Goal: Contribute content: Contribute content

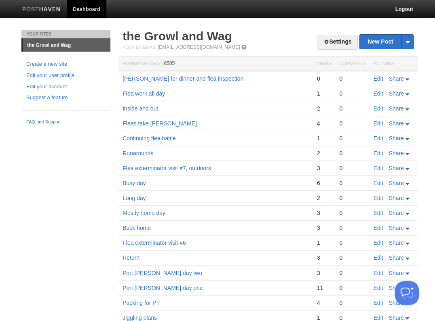
click at [377, 79] on link "Edit" at bounding box center [378, 79] width 10 height 6
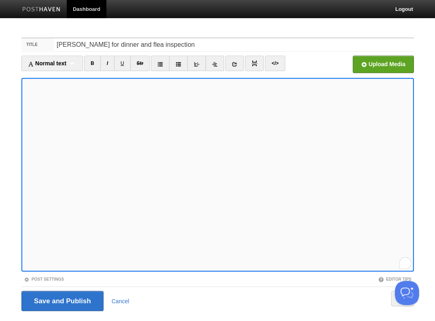
scroll to position [19, 0]
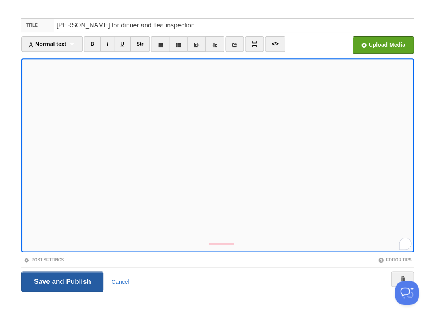
click at [58, 280] on input "Save and Publish" at bounding box center [62, 282] width 82 height 20
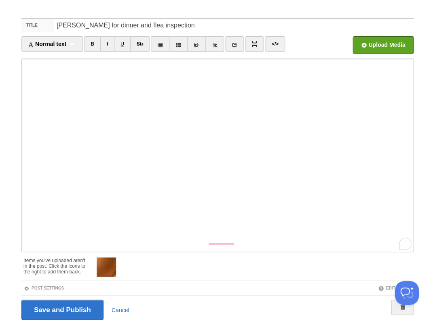
scroll to position [199, 0]
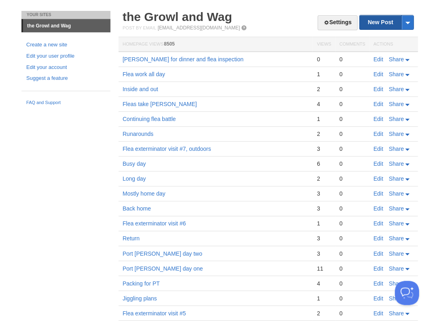
click at [370, 20] on link "New Post" at bounding box center [386, 22] width 54 height 14
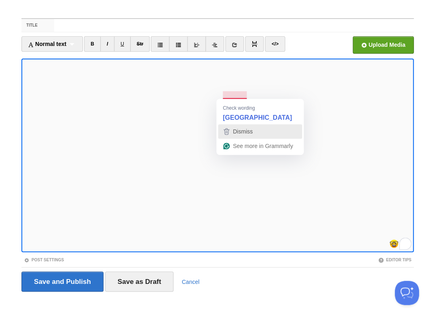
click at [250, 132] on span "Dismiss" at bounding box center [243, 131] width 20 height 6
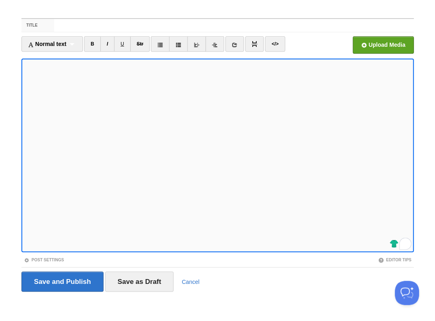
scroll to position [18, 0]
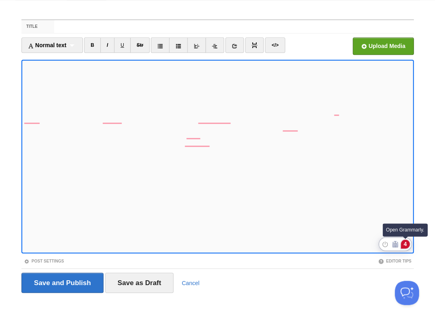
click at [402, 243] on div "4" at bounding box center [404, 244] width 9 height 9
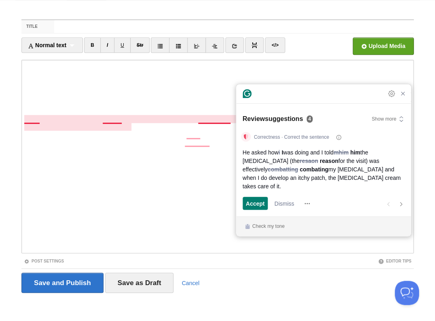
click at [329, 181] on span "my [MEDICAL_DATA] and when I do develop an itchy patch, the [MEDICAL_DATA] crea…" at bounding box center [321, 177] width 158 height 25
click at [258, 203] on span "Accept" at bounding box center [255, 203] width 19 height 8
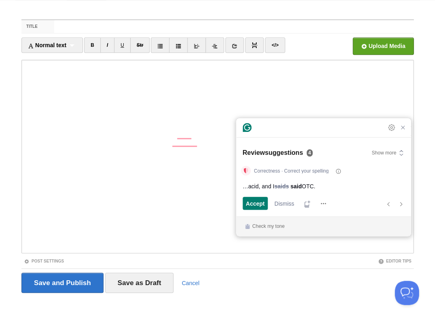
click at [258, 203] on span "Accept" at bounding box center [255, 203] width 19 height 8
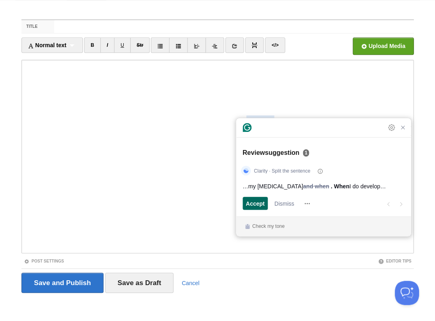
click at [258, 203] on span "Accept" at bounding box center [255, 203] width 19 height 8
click at [256, 201] on span "Accept" at bounding box center [255, 203] width 19 height 8
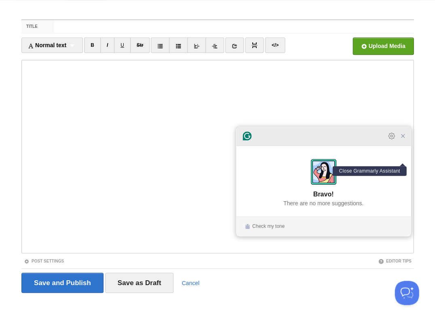
click at [401, 138] on icon "Close Grammarly Assistant" at bounding box center [402, 135] width 3 height 3
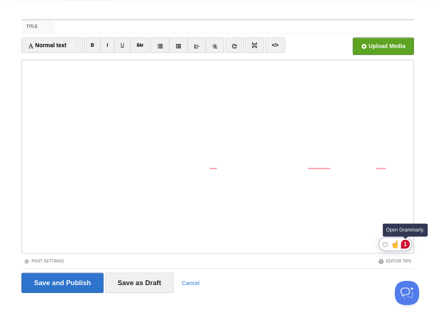
click at [404, 244] on div "1" at bounding box center [404, 244] width 9 height 9
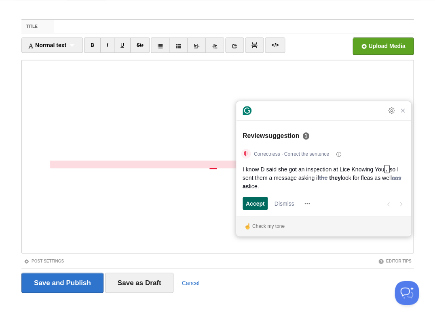
click at [254, 204] on span "Accept" at bounding box center [255, 203] width 19 height 8
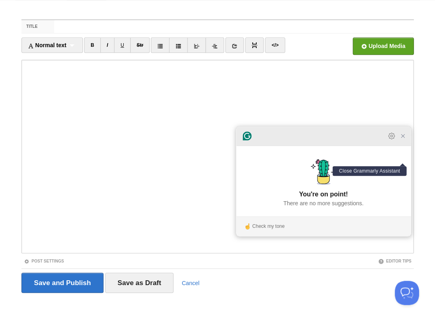
click at [402, 139] on icon "Close Grammarly Assistant" at bounding box center [402, 136] width 6 height 6
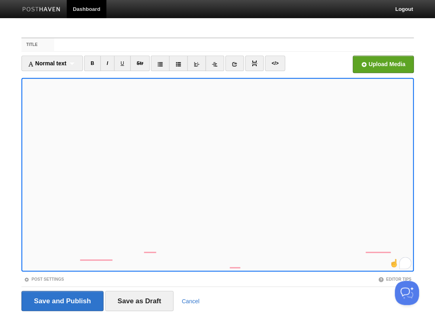
scroll to position [19, 0]
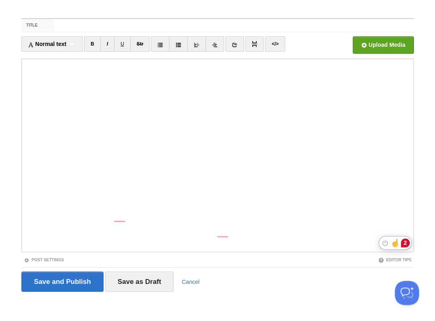
click at [404, 244] on div "2" at bounding box center [404, 243] width 9 height 9
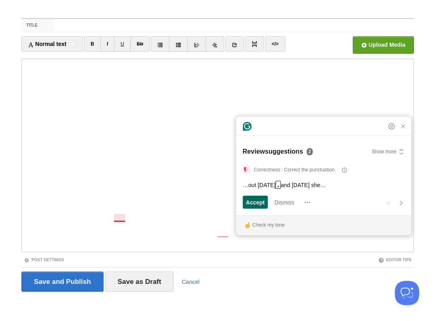
click at [252, 202] on span "Accept" at bounding box center [255, 202] width 19 height 8
click at [254, 201] on span "Accept" at bounding box center [255, 202] width 19 height 8
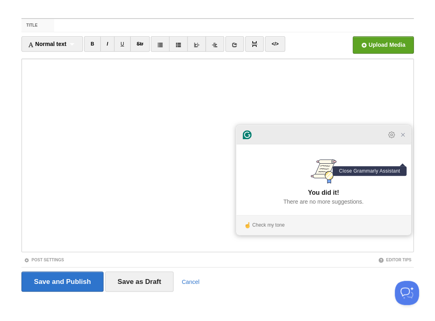
click at [400, 138] on icon "Close Grammarly Assistant" at bounding box center [402, 135] width 6 height 6
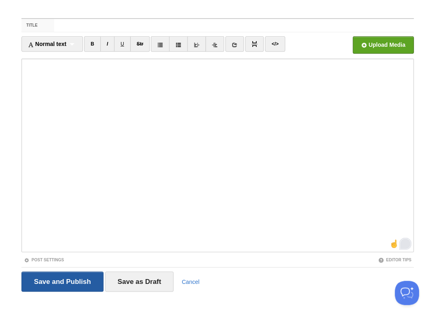
click at [61, 281] on input "Save and Publish" at bounding box center [62, 282] width 82 height 20
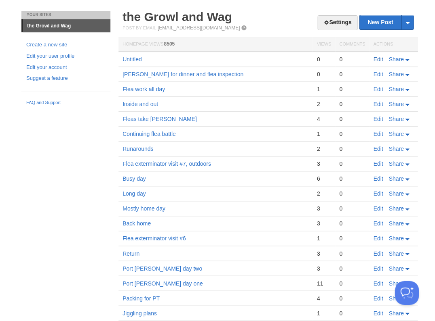
click at [380, 58] on link "Edit" at bounding box center [378, 59] width 10 height 6
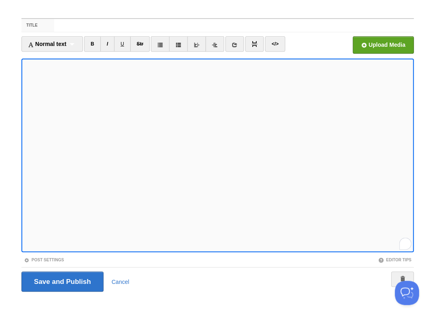
scroll to position [11, 0]
click at [61, 281] on input "Save and Publish" at bounding box center [62, 282] width 82 height 20
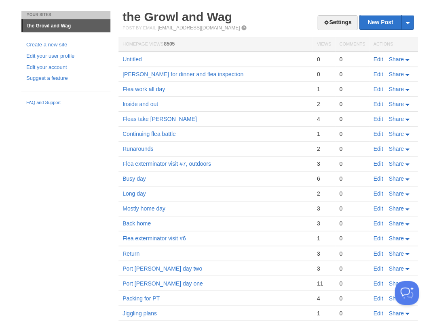
click at [373, 59] on link "Edit" at bounding box center [378, 59] width 10 height 6
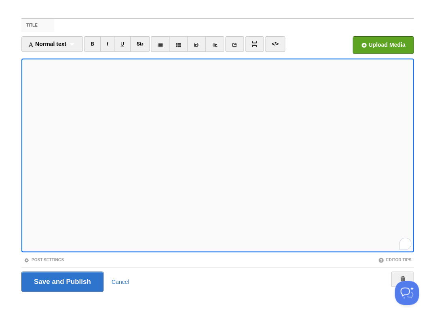
scroll to position [26, 0]
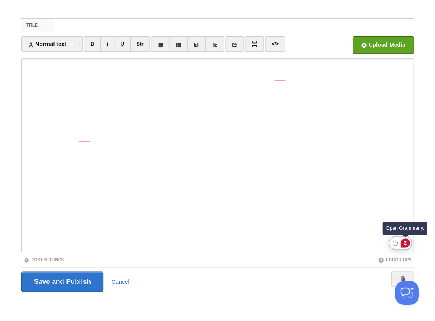
click at [405, 242] on div "2" at bounding box center [404, 243] width 9 height 9
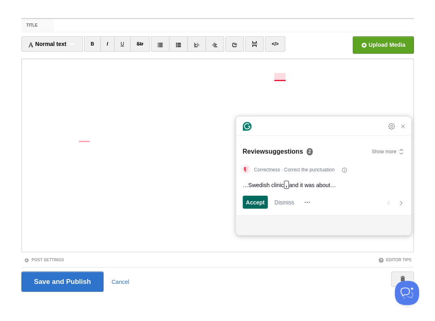
click at [260, 201] on span "Accept" at bounding box center [255, 202] width 19 height 8
click at [257, 203] on span "Accept" at bounding box center [255, 202] width 19 height 8
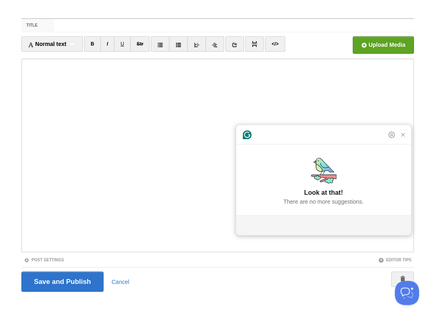
drag, startPoint x: 407, startPoint y: 143, endPoint x: 399, endPoint y: 156, distance: 15.8
click at [407, 143] on div "Grammarly Assistant Accepting suggestion Look at that! There are no more sugges…" at bounding box center [323, 180] width 174 height 110
click at [61, 281] on input "Save and Publish" at bounding box center [62, 282] width 82 height 20
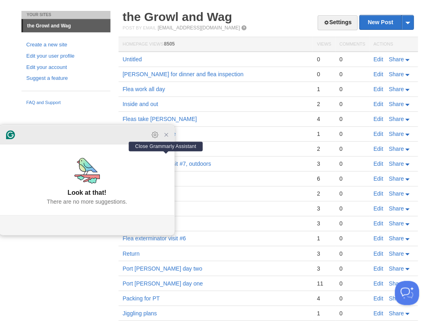
click at [164, 138] on icon "Close Grammarly Assistant" at bounding box center [166, 135] width 6 height 6
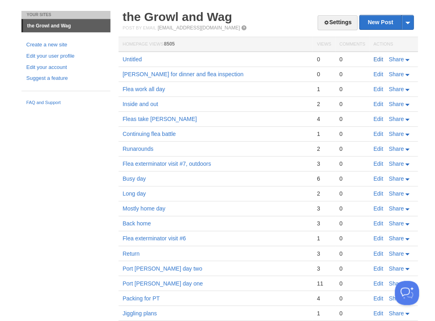
click at [380, 58] on link "Edit" at bounding box center [378, 59] width 10 height 6
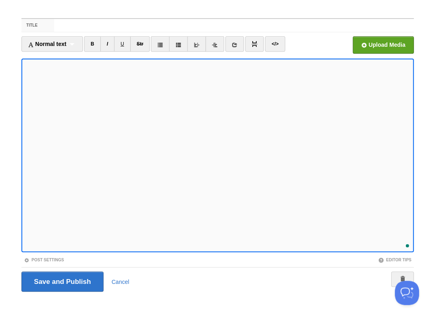
scroll to position [33, 0]
click at [61, 281] on input "Save and Publish" at bounding box center [62, 282] width 82 height 20
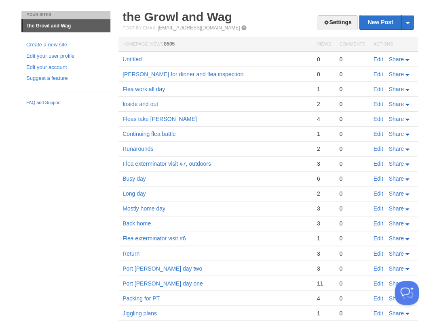
click at [378, 57] on link "Edit" at bounding box center [378, 59] width 10 height 6
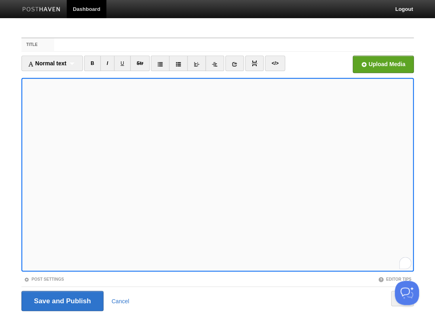
scroll to position [19, 0]
